Goal: Information Seeking & Learning: Learn about a topic

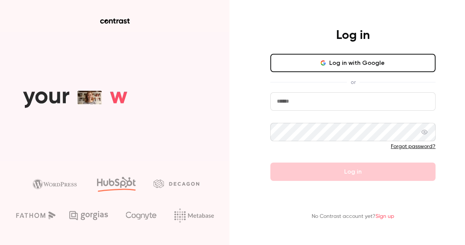
click at [348, 64] on button "Log in with Google" at bounding box center [352, 63] width 165 height 18
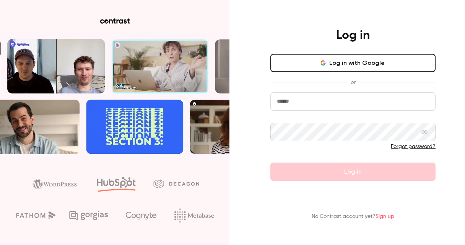
click at [339, 65] on button "Log in with Google" at bounding box center [352, 63] width 165 height 18
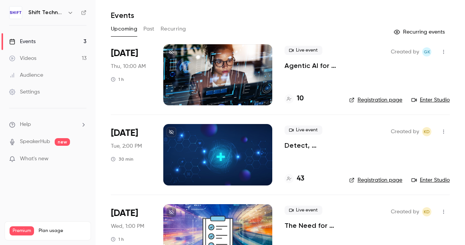
scroll to position [22, 0]
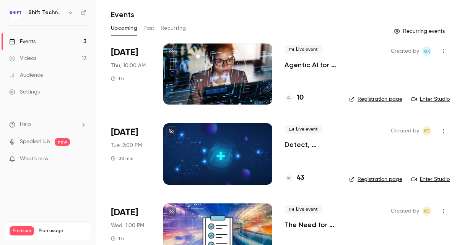
click at [95, 181] on nav "Shift Technology Events 3 Videos 13 Audience Settings Help SpeakerHub new What'…" at bounding box center [48, 122] width 96 height 245
click at [297, 176] on h4 "43" at bounding box center [301, 178] width 8 height 10
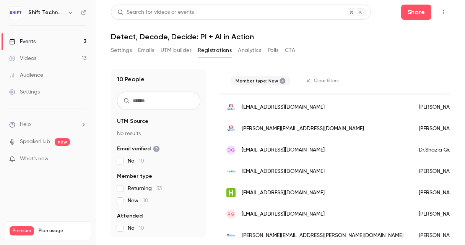
scroll to position [148, 0]
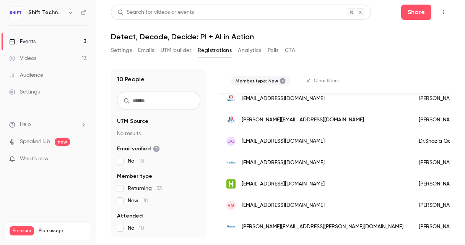
click at [75, 185] on nav "Shift Technology Events 3 Videos 13 Audience Settings Help SpeakerHub new What'…" at bounding box center [48, 122] width 96 height 245
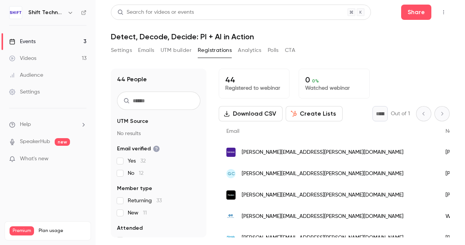
click at [72, 192] on nav "Shift Technology Events 3 Videos 13 Audience Settings Help SpeakerHub new What'…" at bounding box center [48, 122] width 96 height 245
click at [47, 194] on nav "Shift Technology Events 3 Videos 13 Audience Settings Help SpeakerHub new What'…" at bounding box center [48, 122] width 96 height 245
